Goal: Task Accomplishment & Management: Complete application form

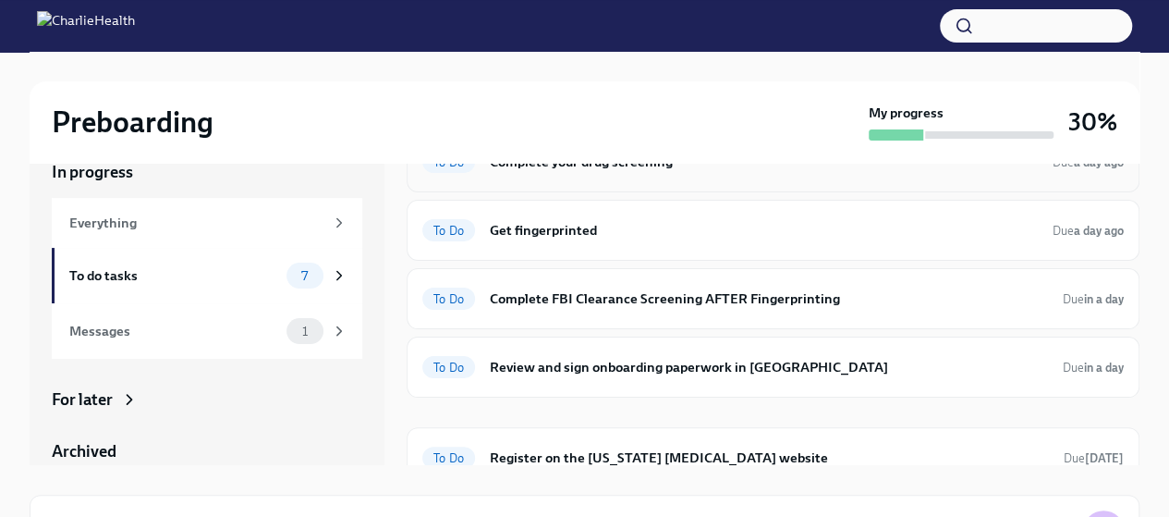
scroll to position [137, 0]
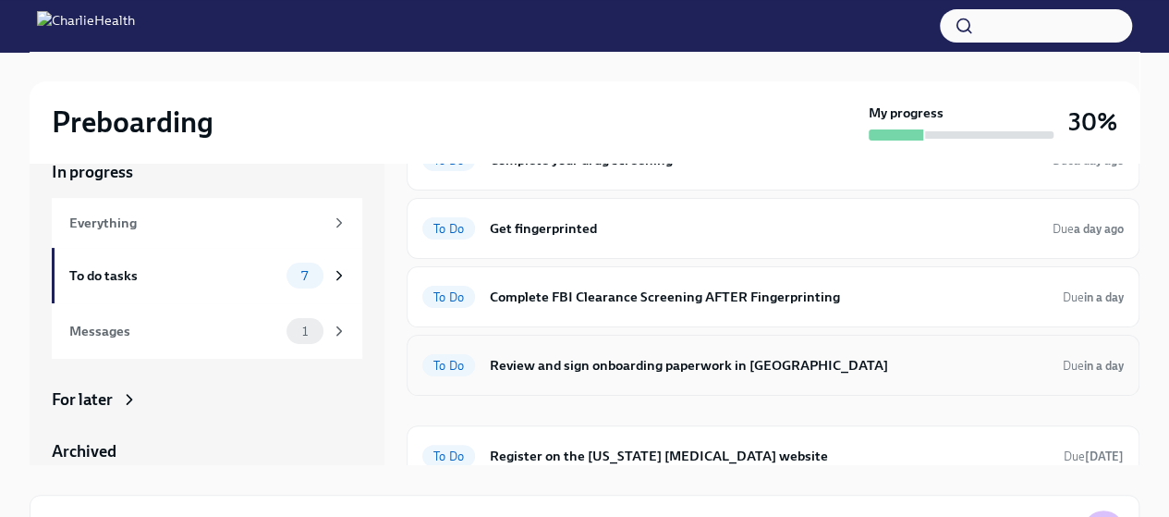
click at [713, 355] on h6 "Review and sign onboarding paperwork in [GEOGRAPHIC_DATA]" at bounding box center [769, 365] width 558 height 20
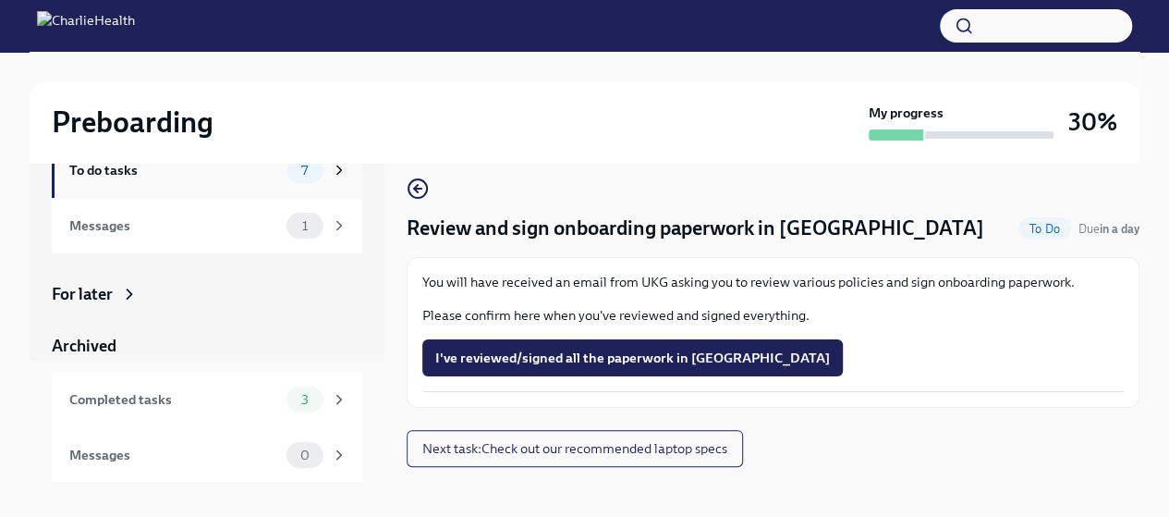
scroll to position [18, 0]
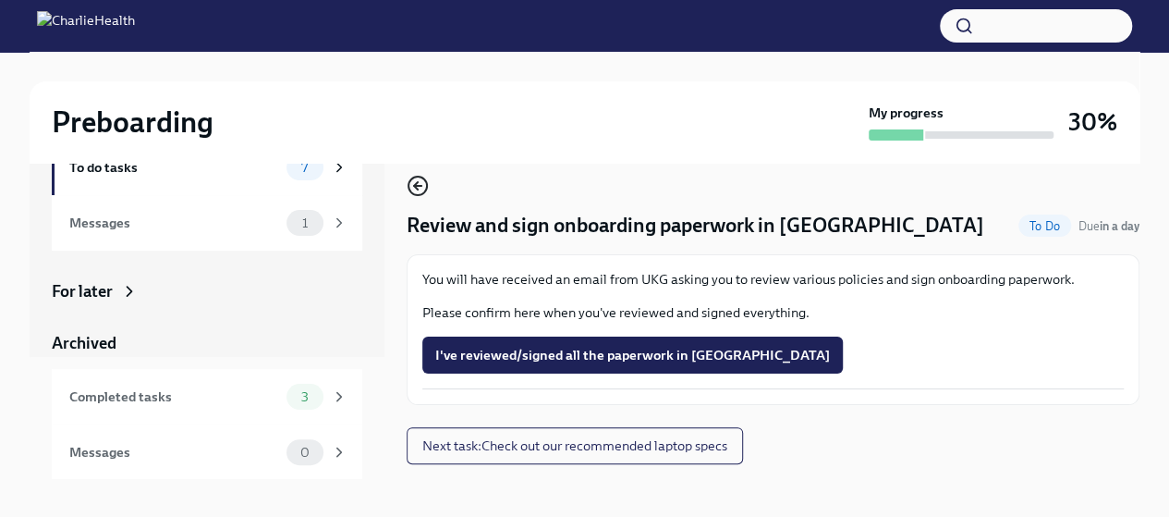
click at [415, 191] on icon "button" at bounding box center [418, 186] width 22 height 22
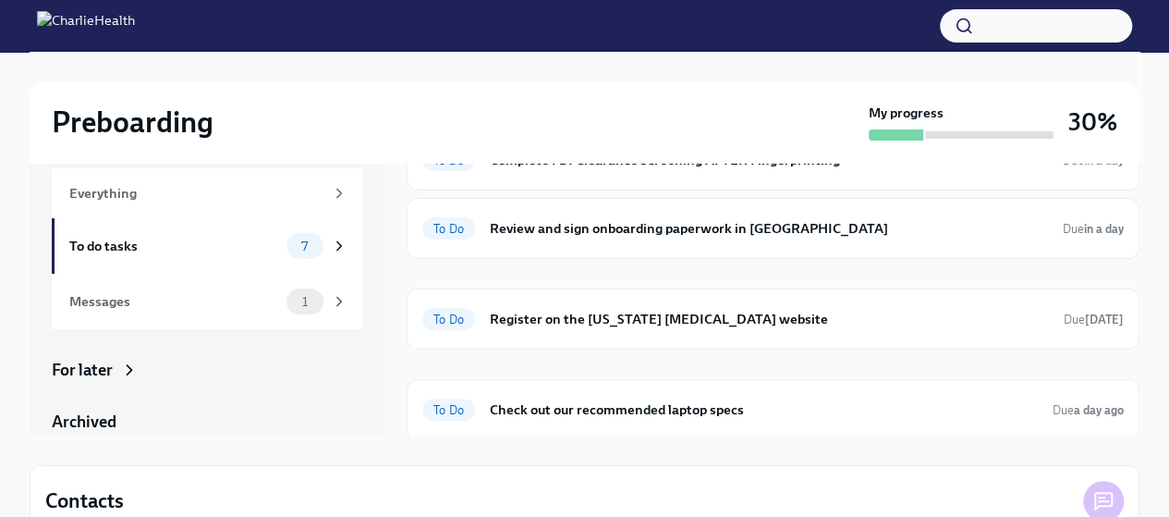
scroll to position [62, 0]
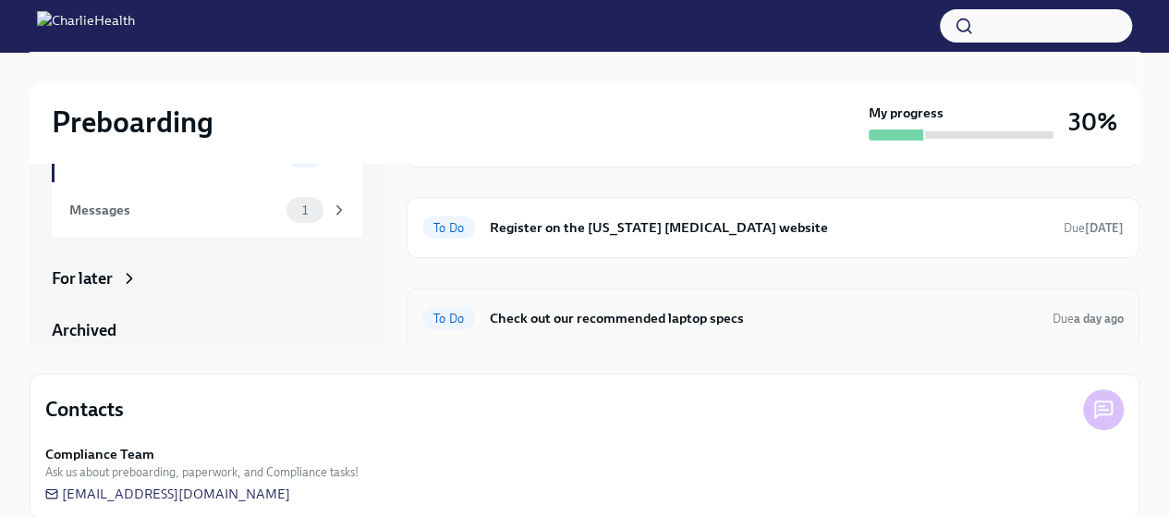
click at [605, 310] on h6 "Check out our recommended laptop specs" at bounding box center [764, 318] width 548 height 20
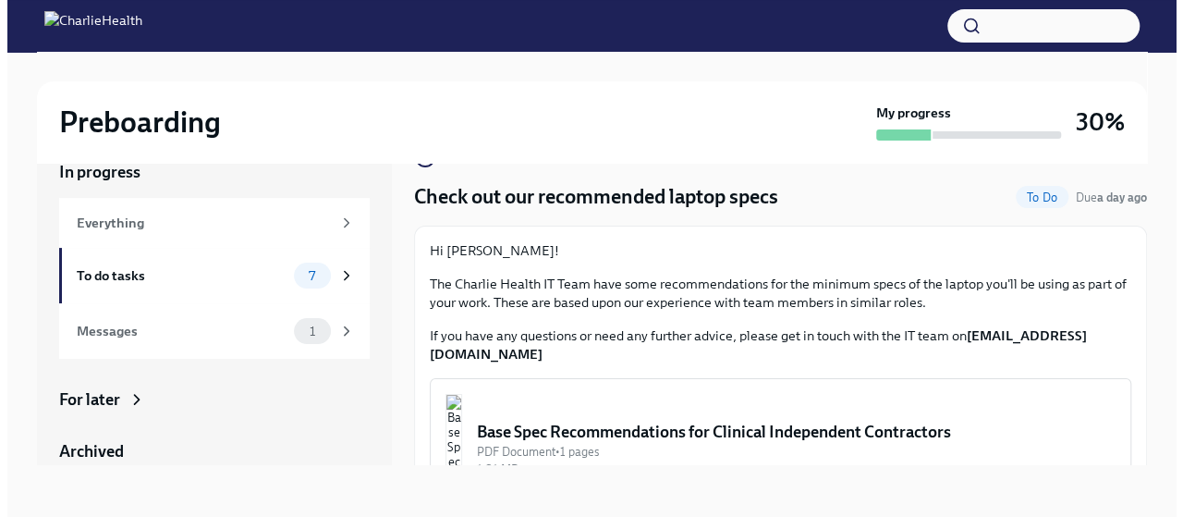
scroll to position [66, 0]
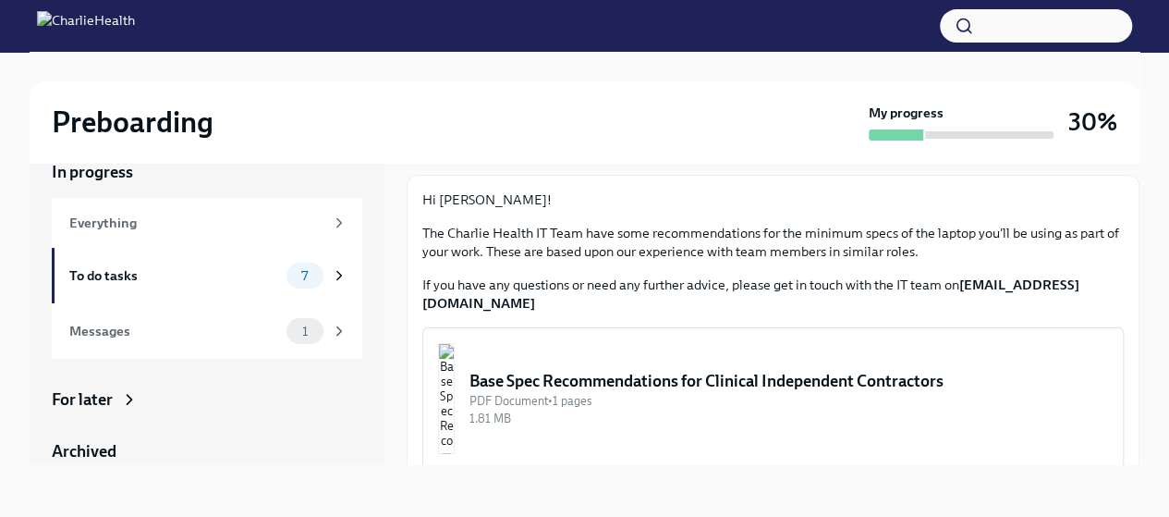
click at [624, 370] on div "Base Spec Recommendations for Clinical Independent Contractors" at bounding box center [788, 381] width 639 height 22
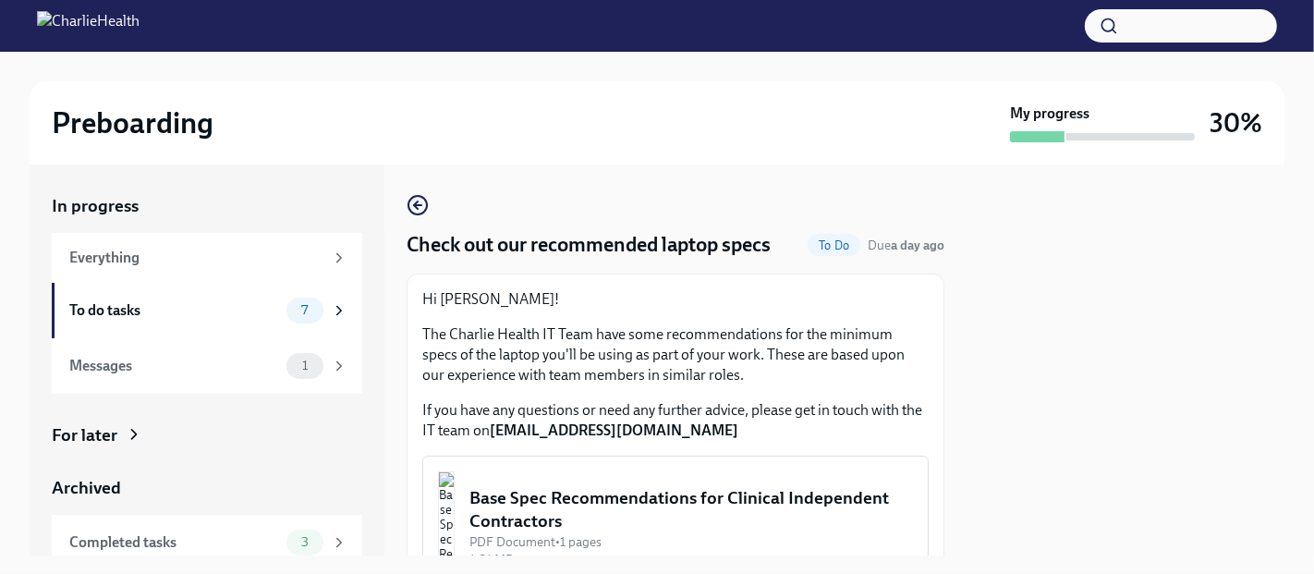
scroll to position [116, 0]
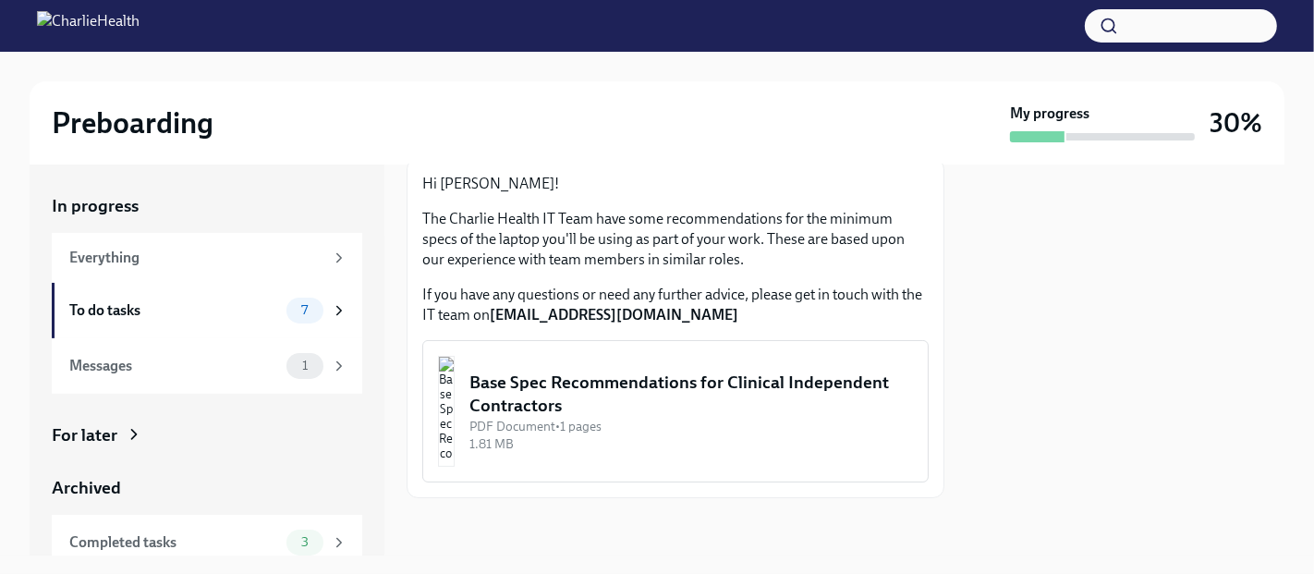
click at [535, 427] on button "Base Spec Recommendations for Clinical Independent Contractors PDF Document • 1…" at bounding box center [675, 411] width 506 height 142
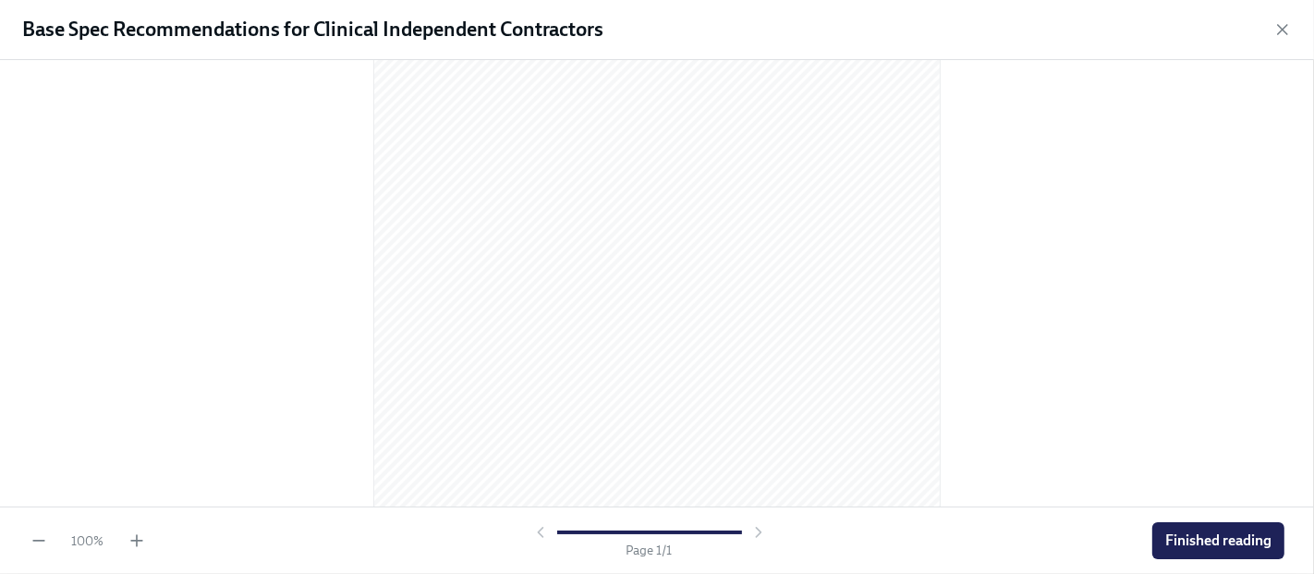
scroll to position [315, 0]
click at [1168, 516] on span "Finished reading" at bounding box center [1218, 540] width 106 height 18
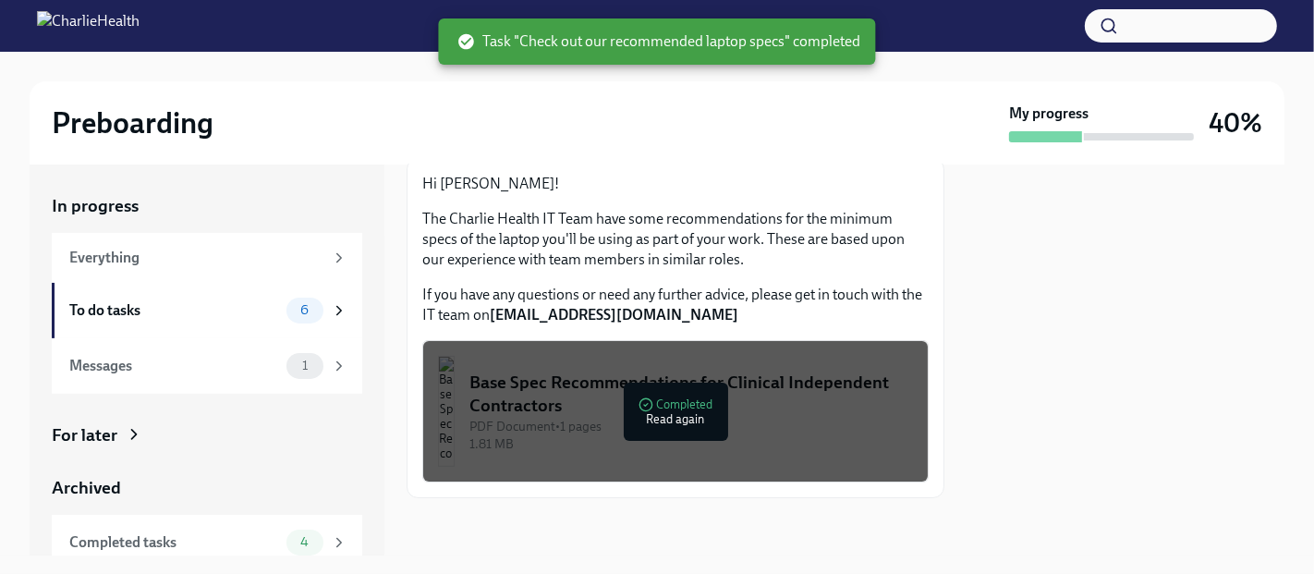
scroll to position [0, 0]
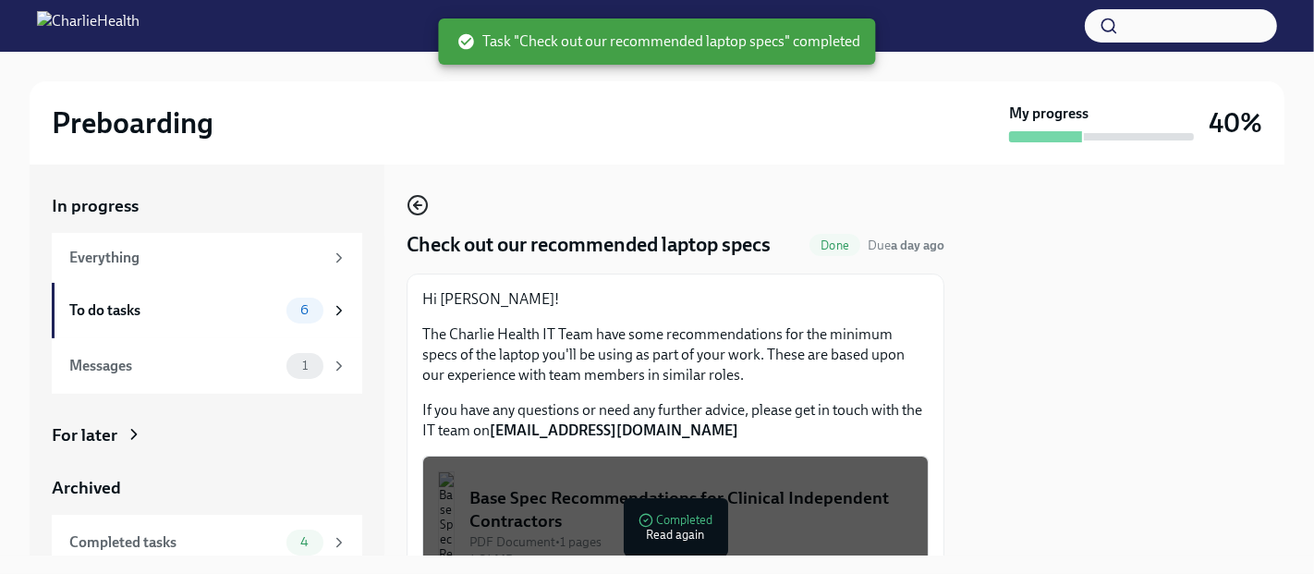
click at [408, 207] on circle "button" at bounding box center [417, 205] width 18 height 18
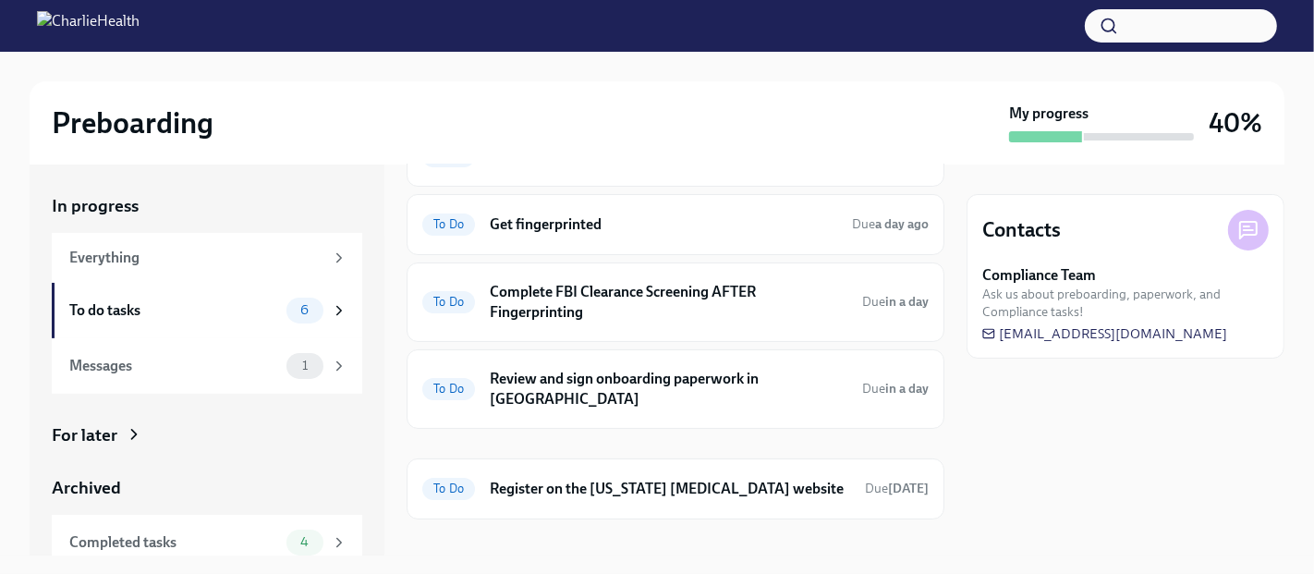
scroll to position [68, 0]
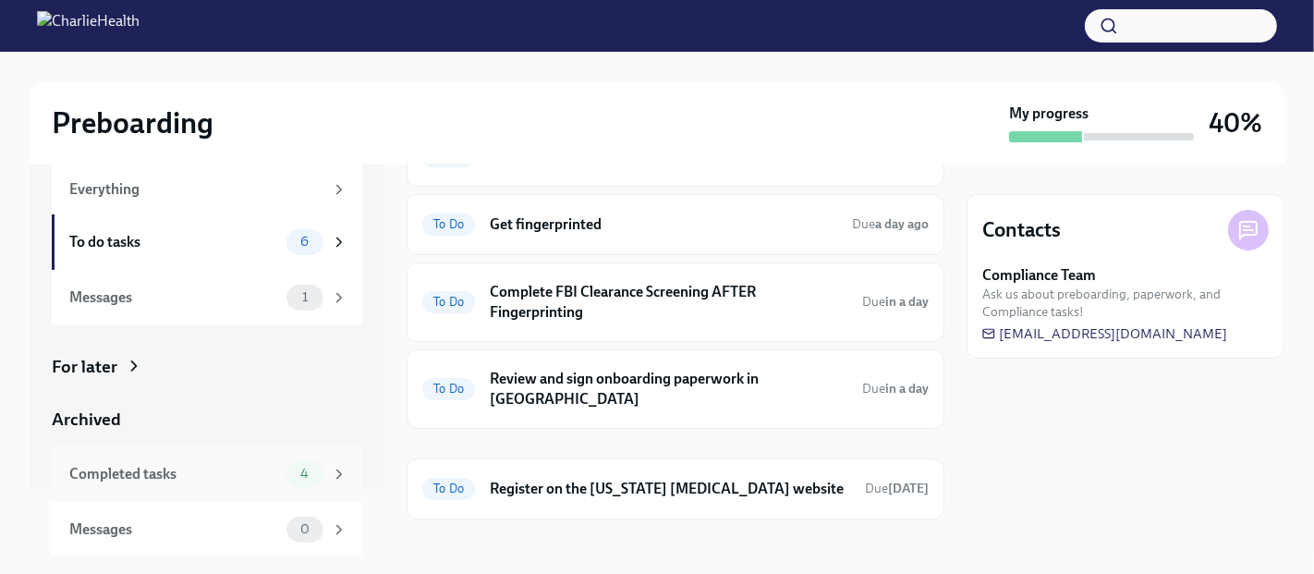
click at [288, 464] on div "4" at bounding box center [304, 474] width 37 height 26
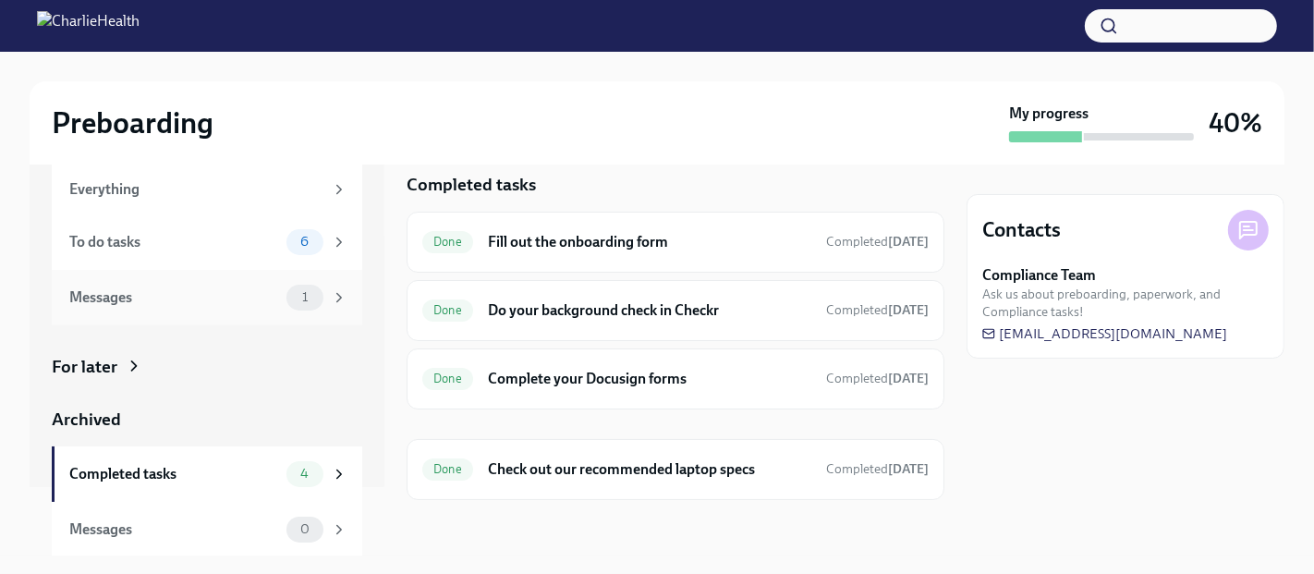
click at [268, 285] on div "Messages 1" at bounding box center [208, 298] width 278 height 26
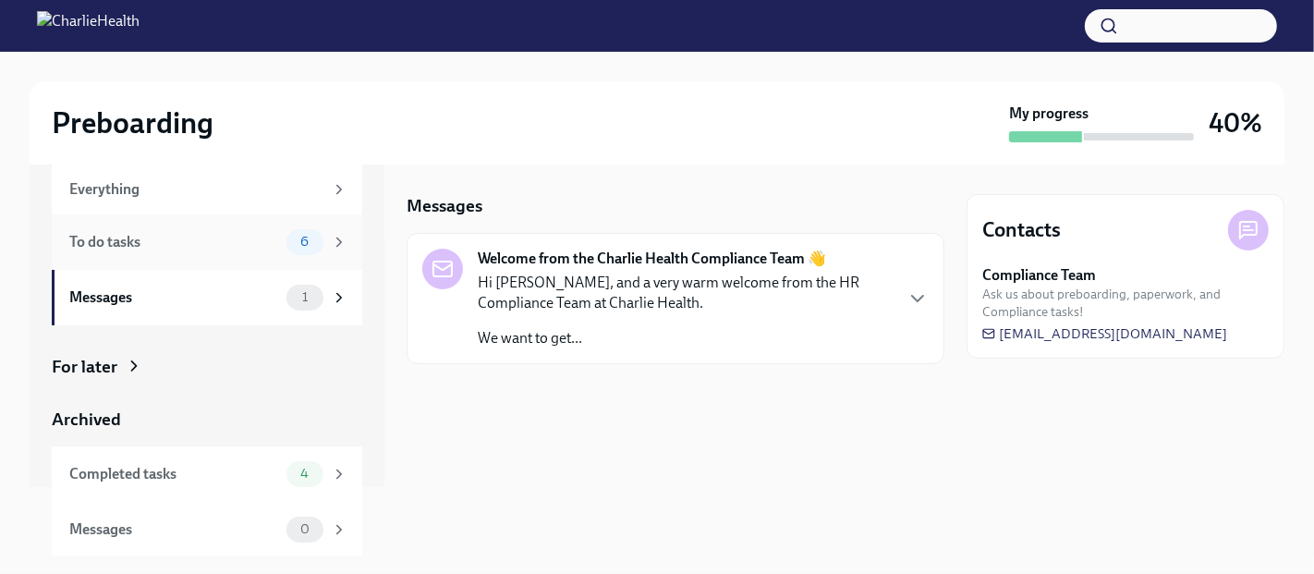
click at [257, 243] on div "To do tasks" at bounding box center [174, 242] width 210 height 20
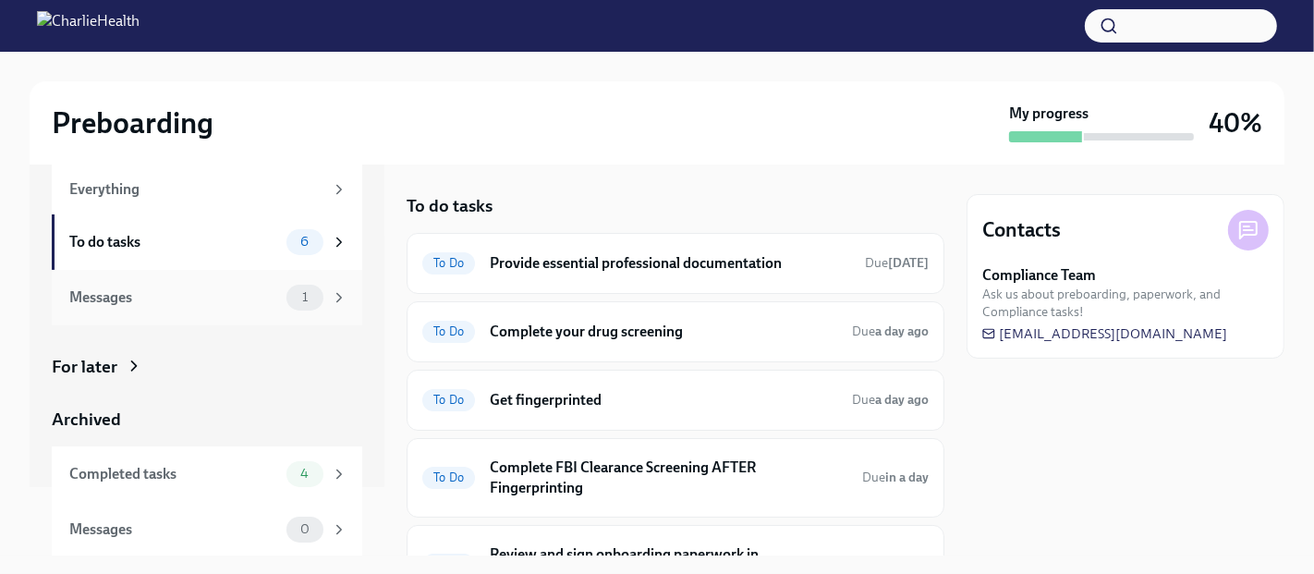
click at [291, 294] on span "1" at bounding box center [305, 297] width 28 height 14
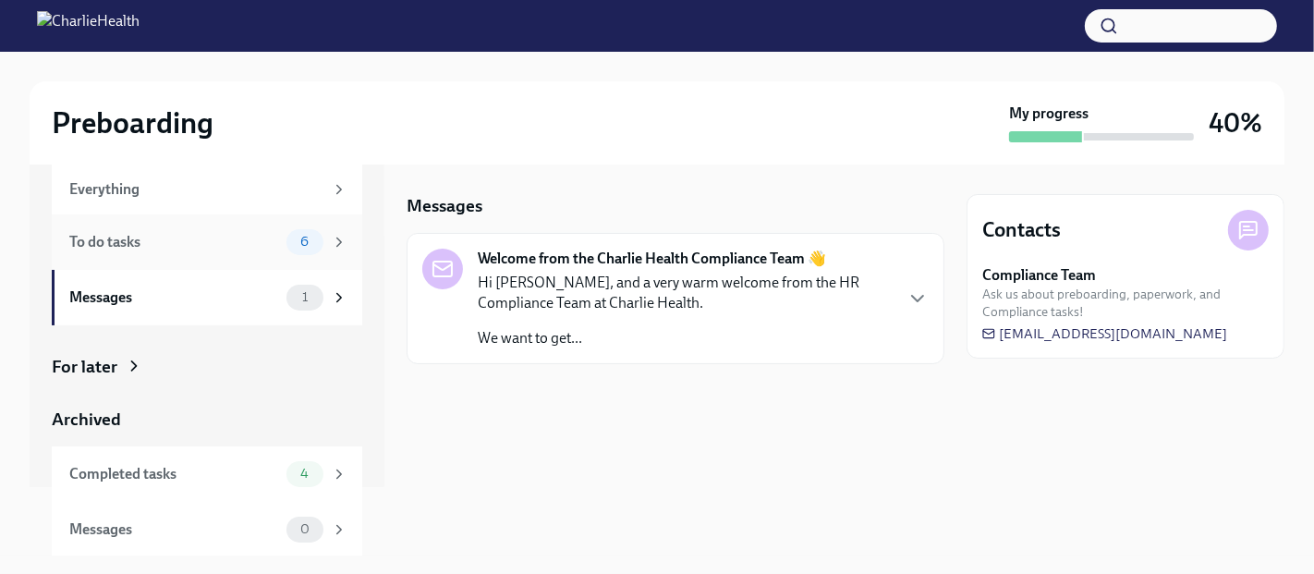
click at [288, 257] on div "To do tasks 6" at bounding box center [207, 241] width 311 height 55
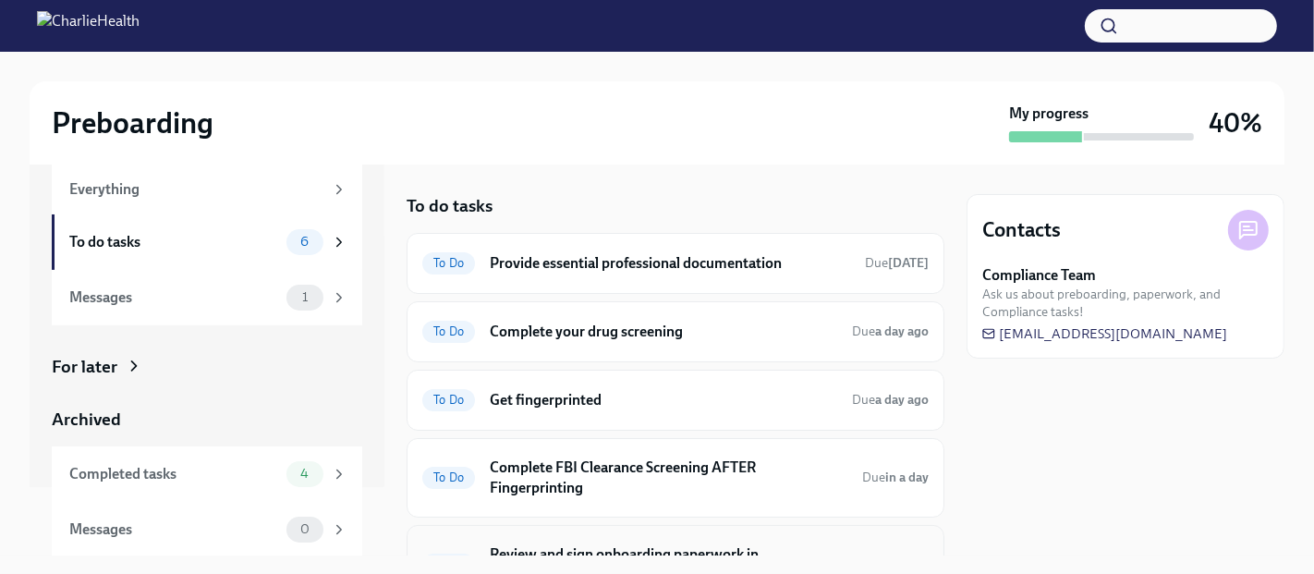
scroll to position [176, 0]
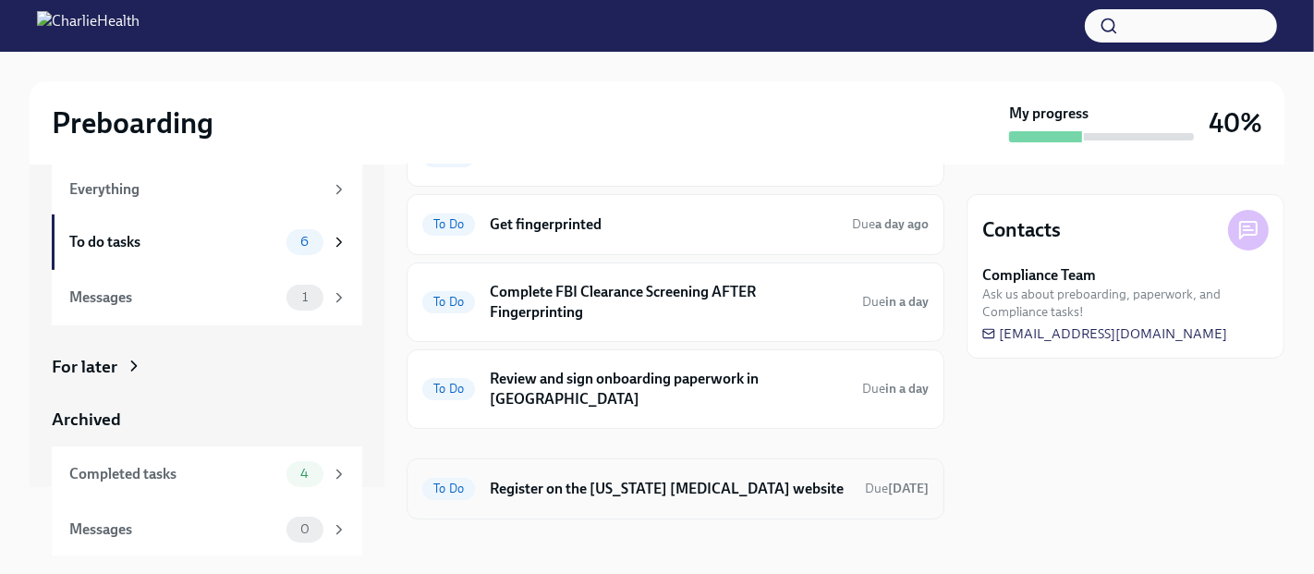
click at [738, 479] on h6 "Register on the [US_STATE] [MEDICAL_DATA] website" at bounding box center [670, 489] width 360 height 20
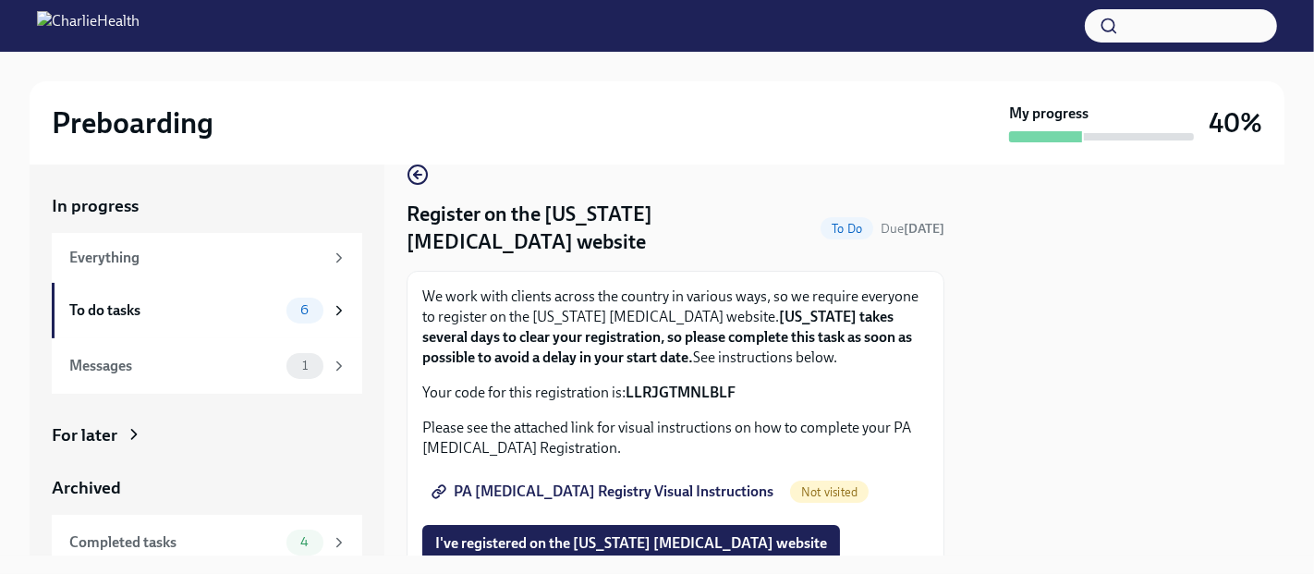
scroll to position [30, 0]
click at [598, 486] on span "PA [MEDICAL_DATA] Registry Visual Instructions" at bounding box center [604, 492] width 338 height 18
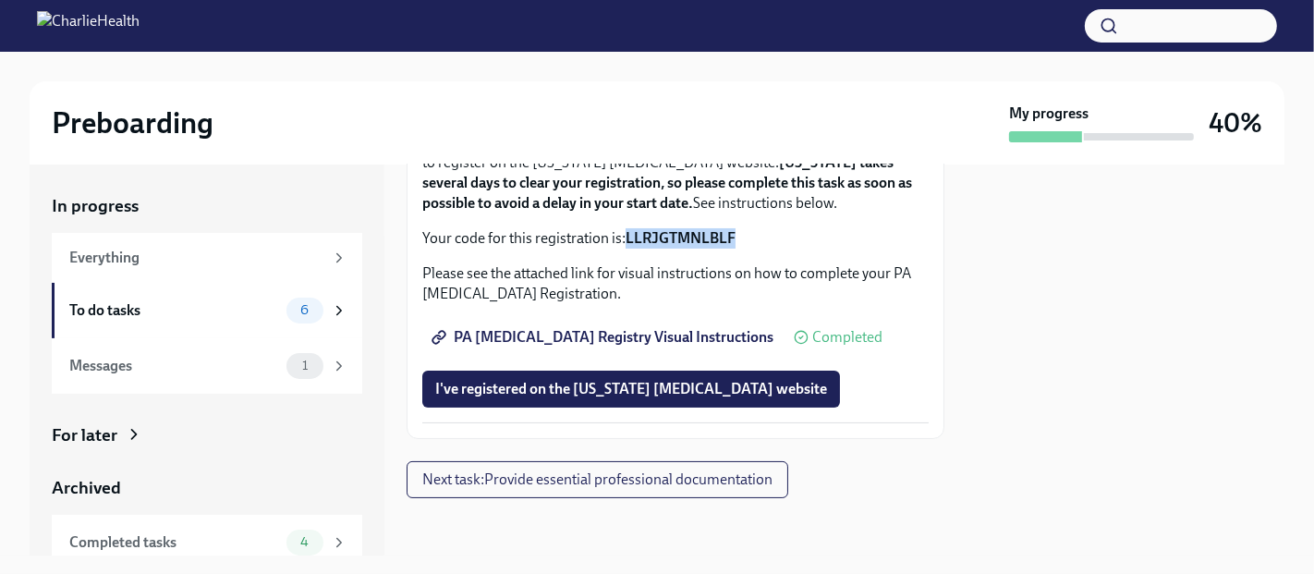
drag, startPoint x: 629, startPoint y: 238, endPoint x: 742, endPoint y: 245, distance: 112.9
click at [742, 245] on p "Your code for this registration is: LLRJGTMNLBLF" at bounding box center [675, 238] width 506 height 20
copy strong "LLRJGTMNLBLF"
click at [575, 389] on span "I've registered on the [US_STATE] [MEDICAL_DATA] website" at bounding box center [631, 389] width 392 height 18
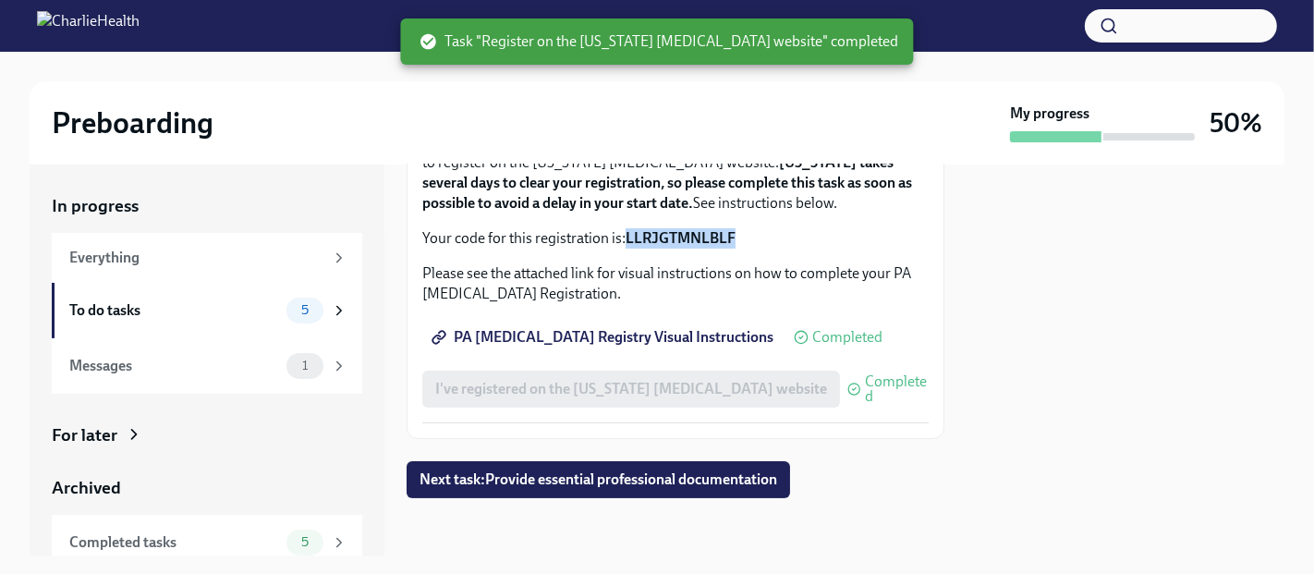
scroll to position [0, 0]
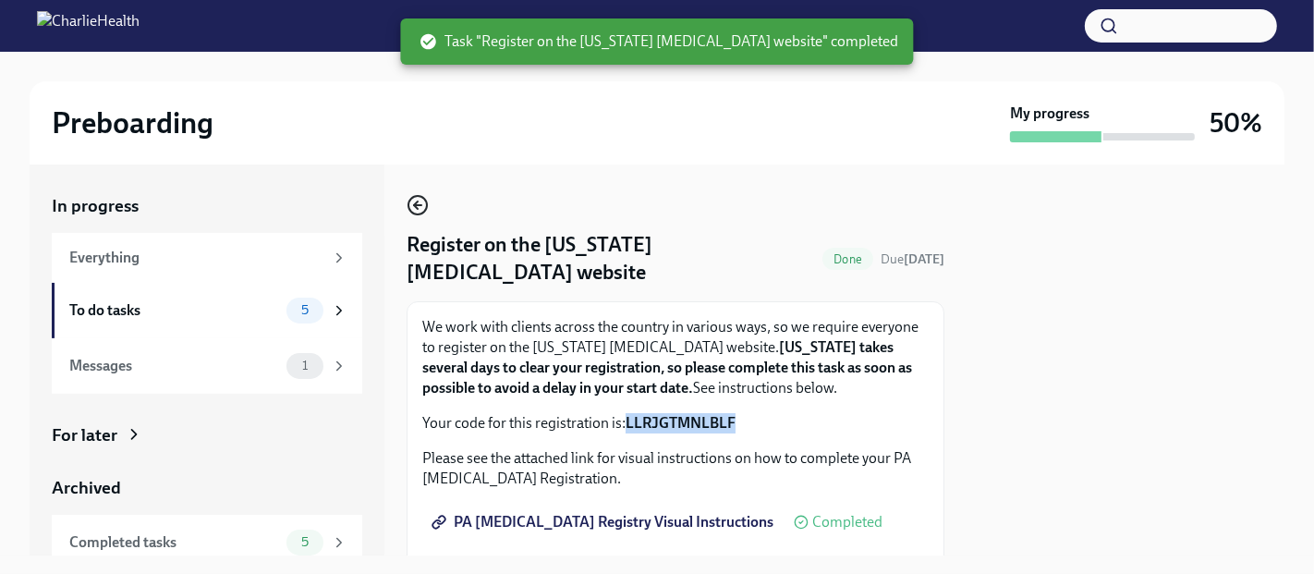
click at [411, 206] on icon "button" at bounding box center [418, 205] width 22 height 22
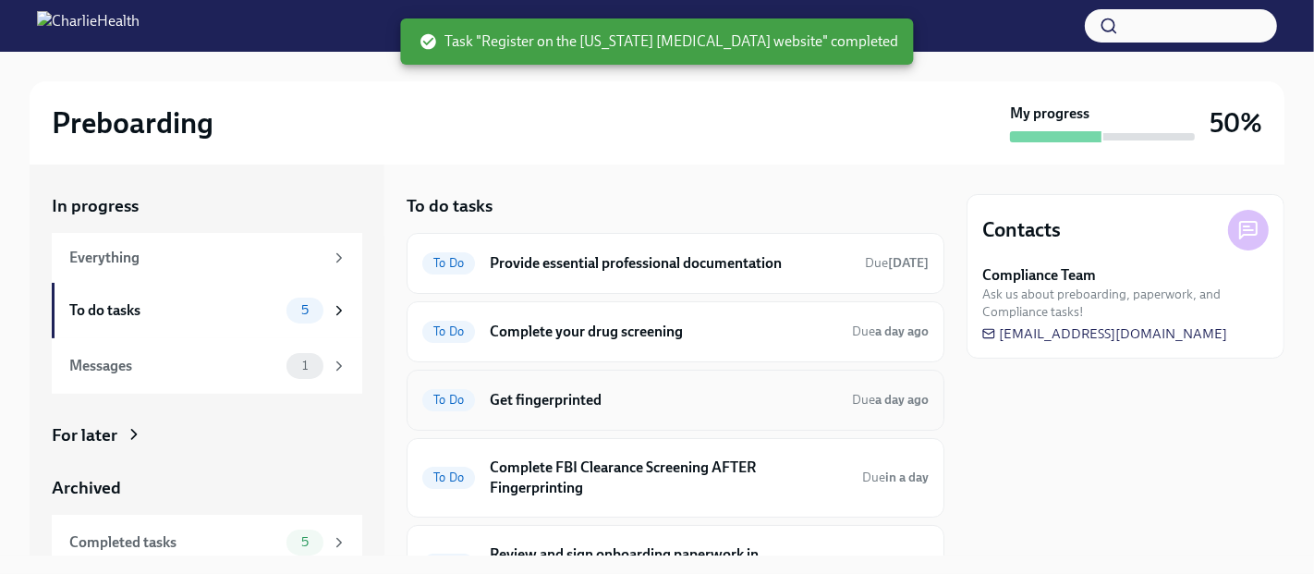
scroll to position [86, 0]
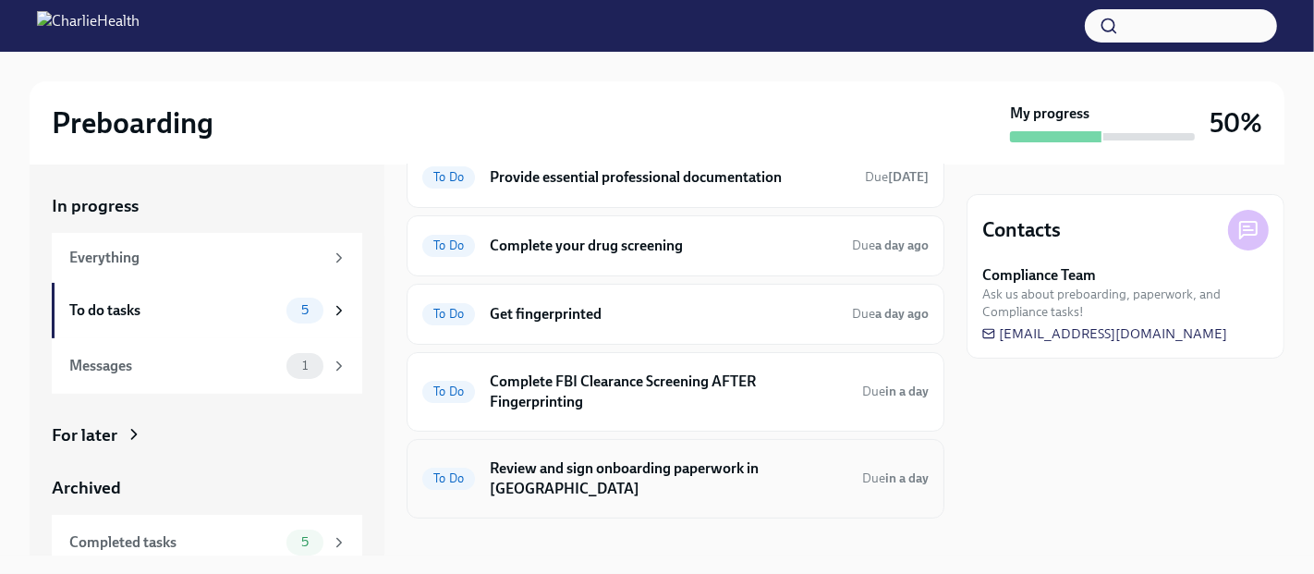
click at [723, 468] on h6 "Review and sign onboarding paperwork in [GEOGRAPHIC_DATA]" at bounding box center [669, 478] width 358 height 41
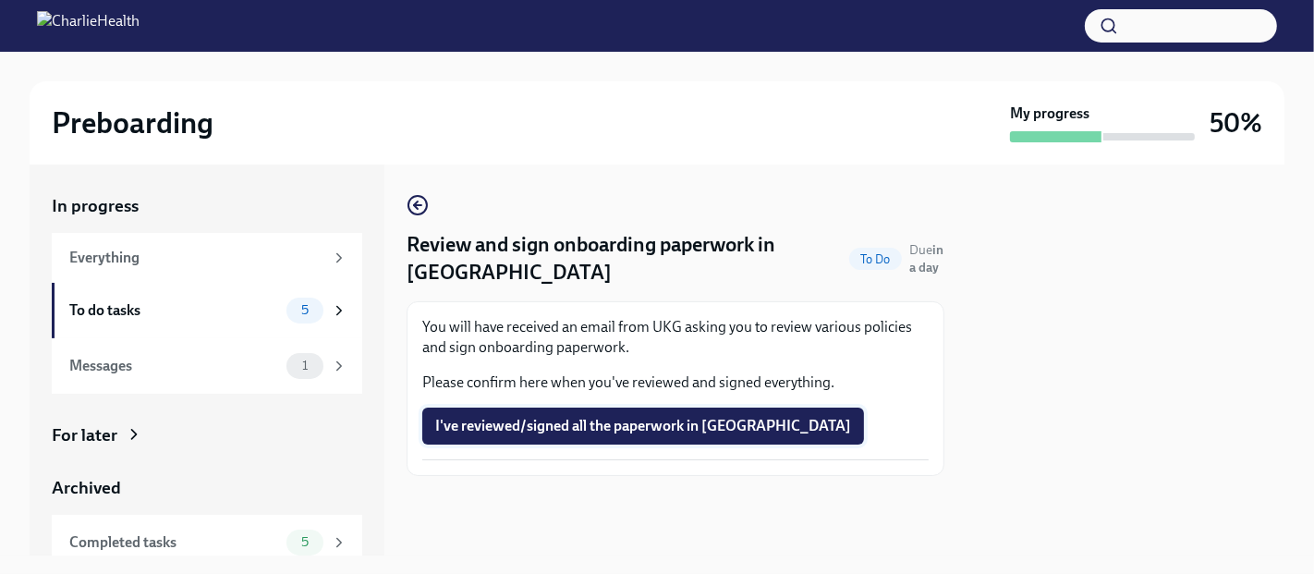
click at [589, 427] on span "I've reviewed/signed all the paperwork in [GEOGRAPHIC_DATA]" at bounding box center [643, 426] width 416 height 18
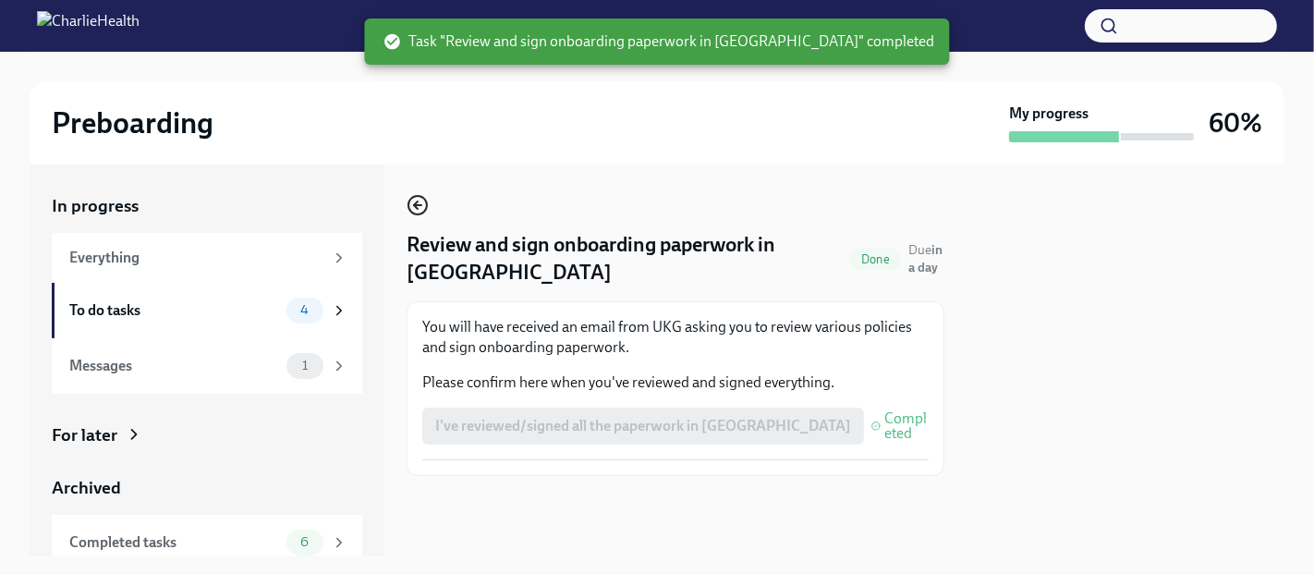
click at [415, 210] on icon "button" at bounding box center [418, 205] width 22 height 22
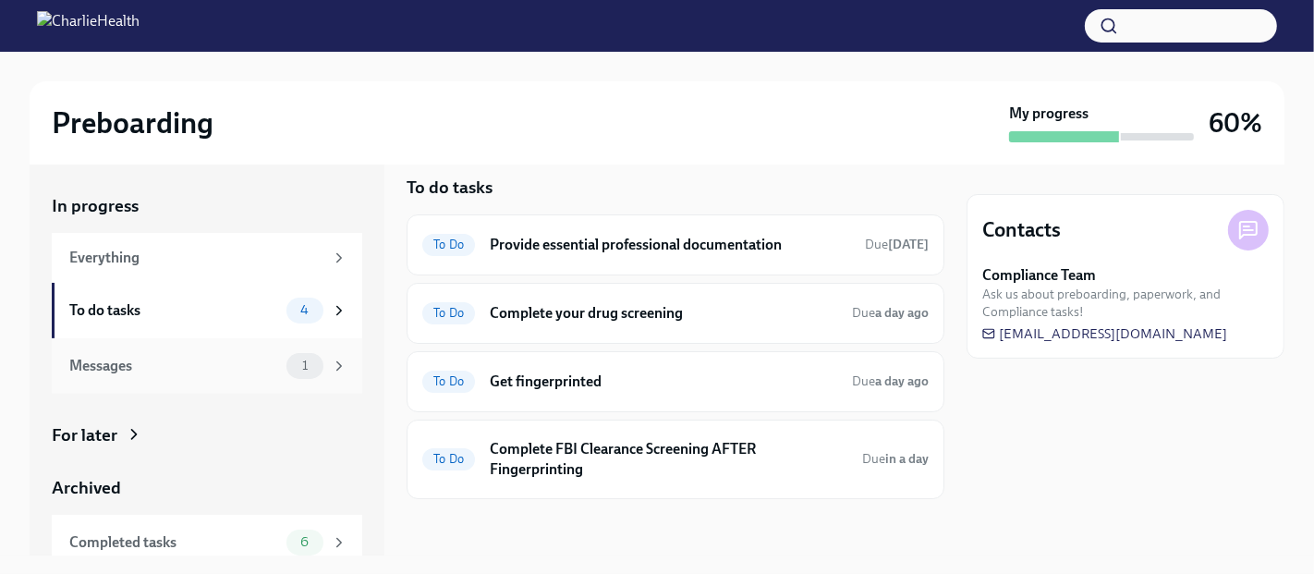
scroll to position [68, 0]
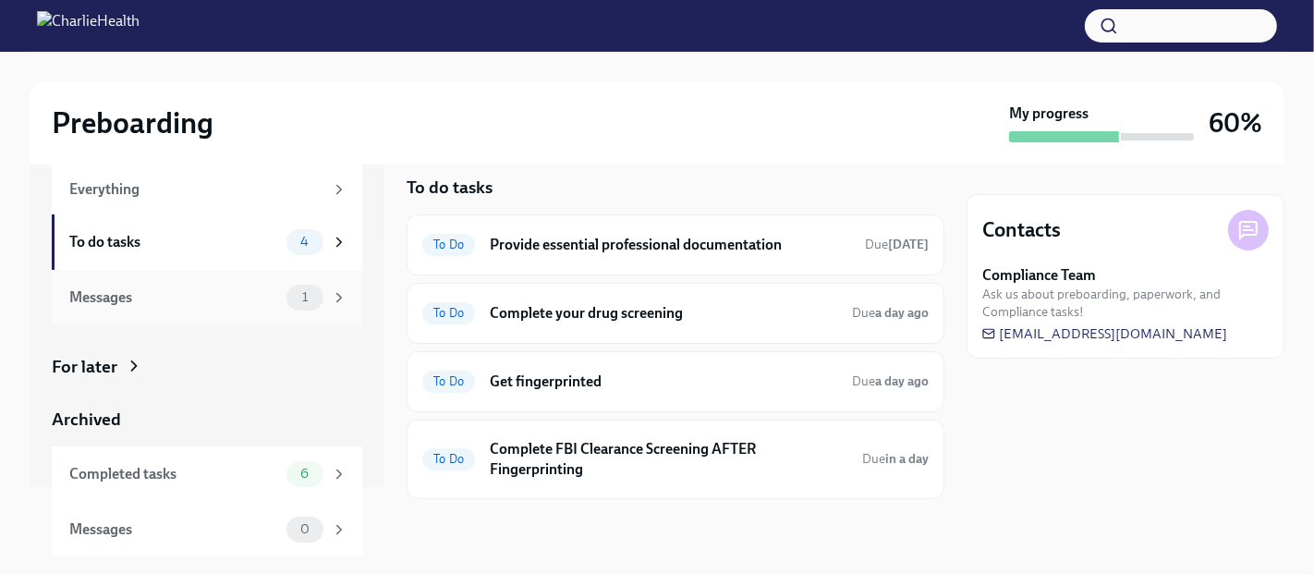
click at [142, 310] on div "Messages 1" at bounding box center [207, 297] width 311 height 55
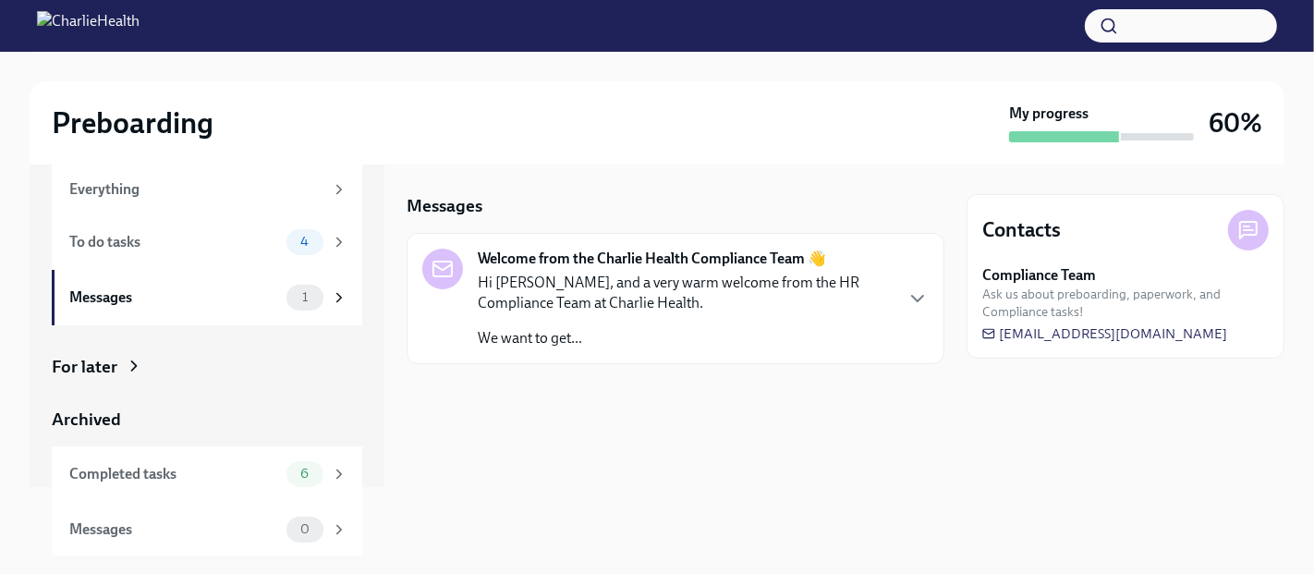
click at [676, 299] on p "Hi [PERSON_NAME], and a very warm welcome from the HR Compliance Team at Charli…" at bounding box center [685, 293] width 414 height 41
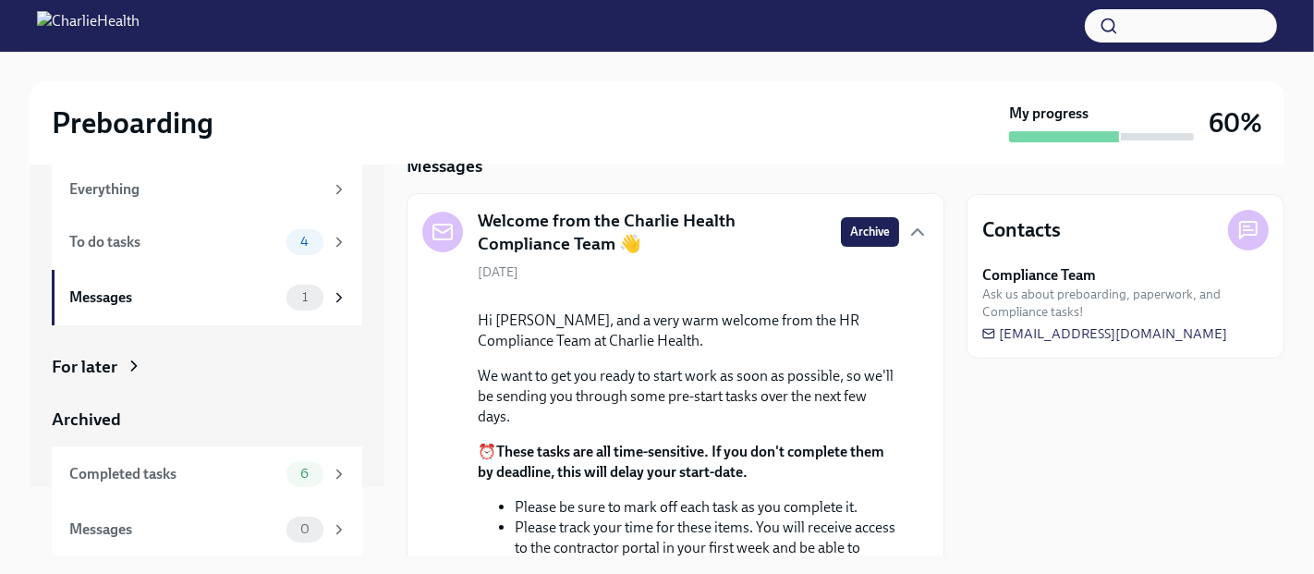
scroll to position [309, 0]
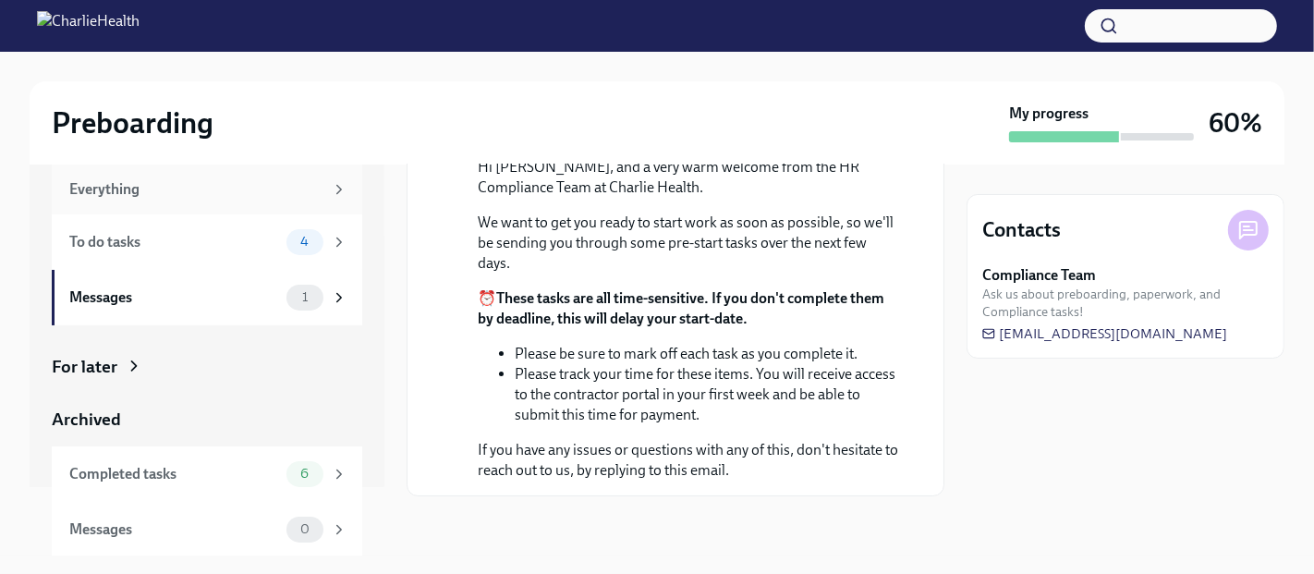
click at [124, 190] on div "Everything" at bounding box center [196, 189] width 254 height 20
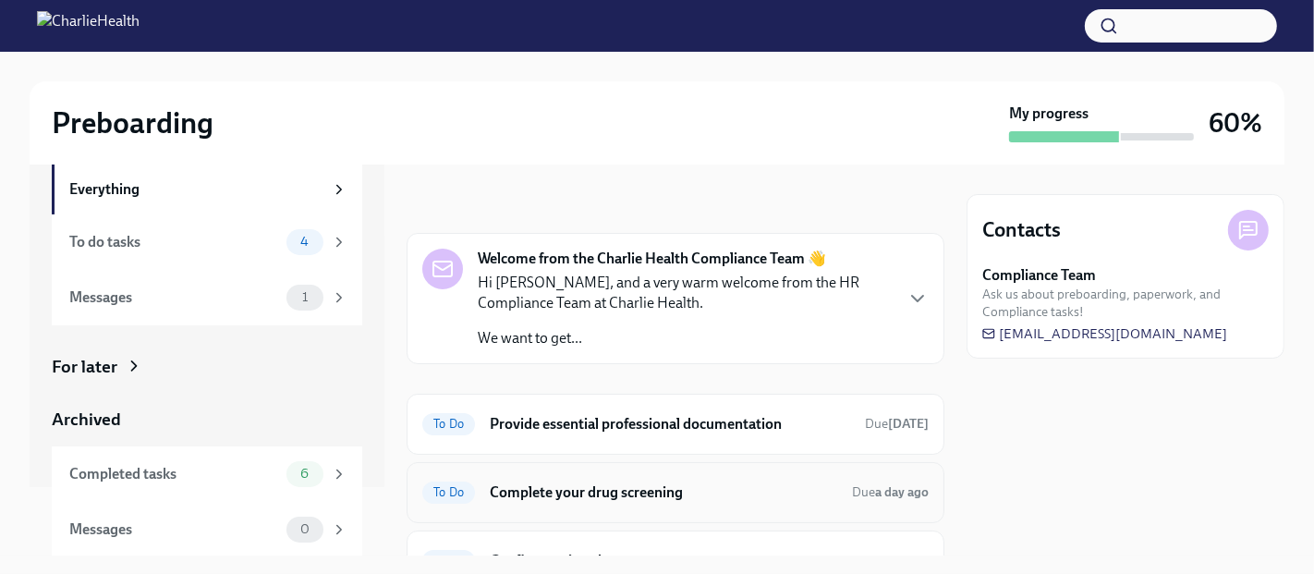
scroll to position [178, 0]
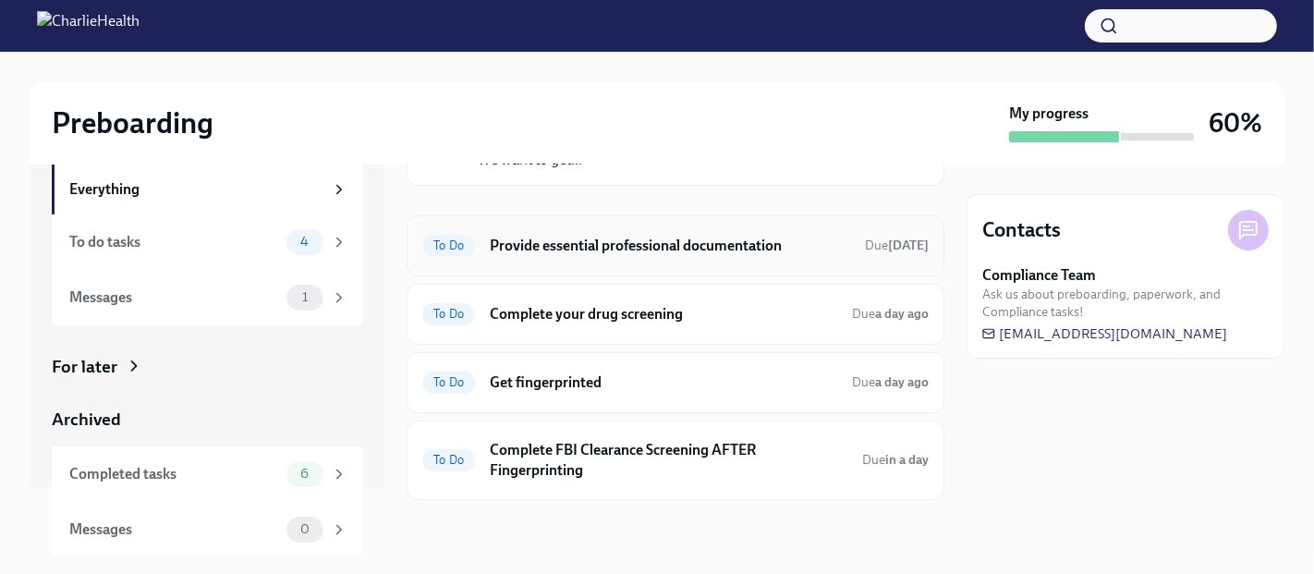
click at [591, 233] on div "To Do Provide essential professional documentation Due [DATE]" at bounding box center [675, 246] width 506 height 30
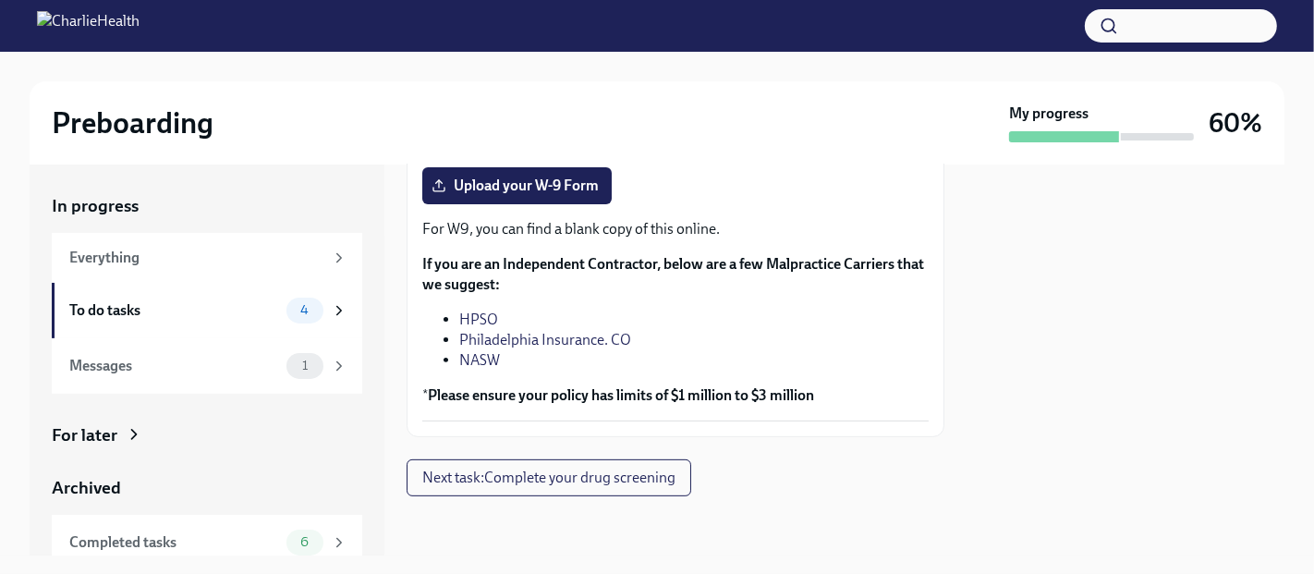
scroll to position [550, 0]
